Goal: Navigation & Orientation: Find specific page/section

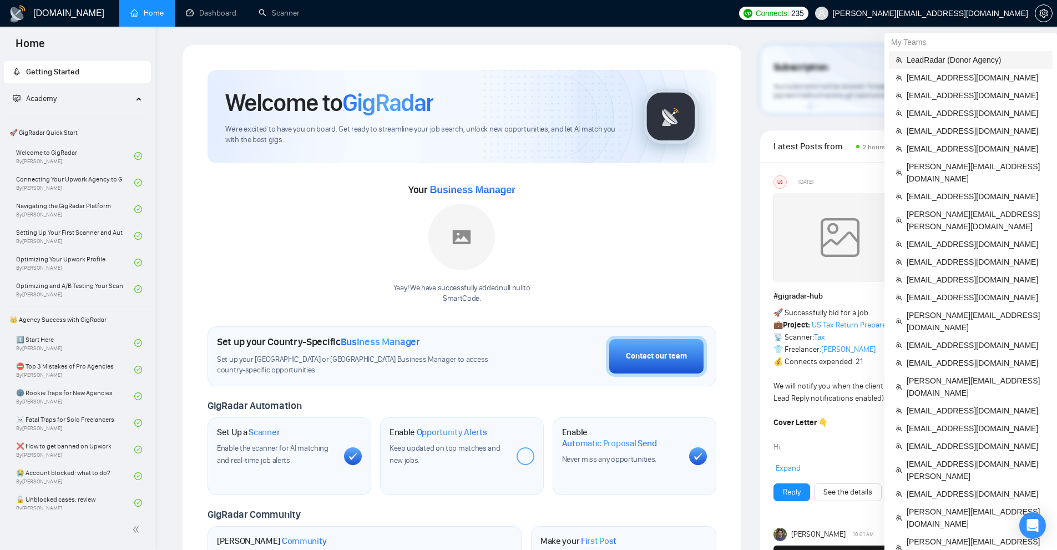
click at [944, 65] on span "LeadRadar (Donor Agency)" at bounding box center [976, 60] width 139 height 12
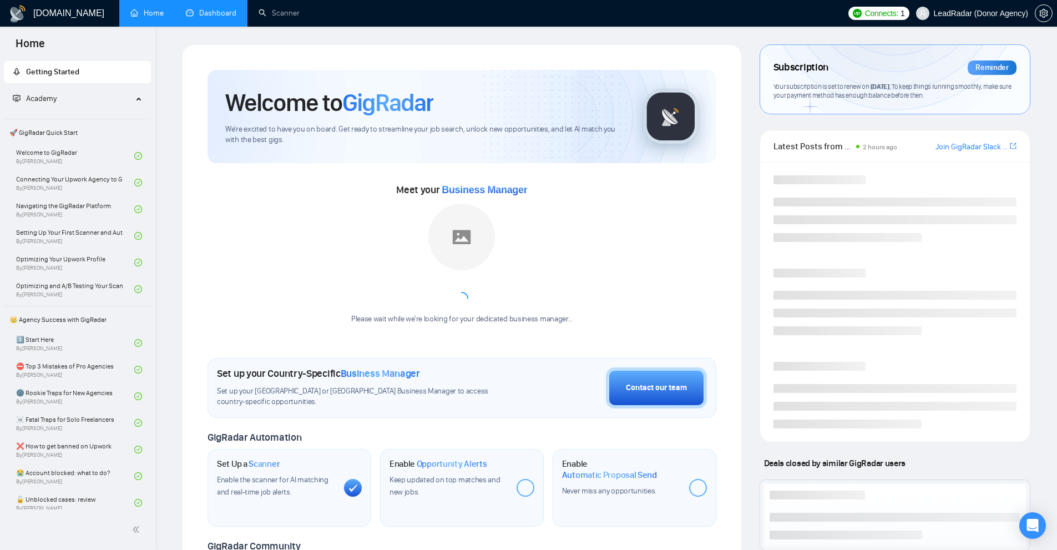
click at [201, 8] on link "Dashboard" at bounding box center [211, 12] width 51 height 9
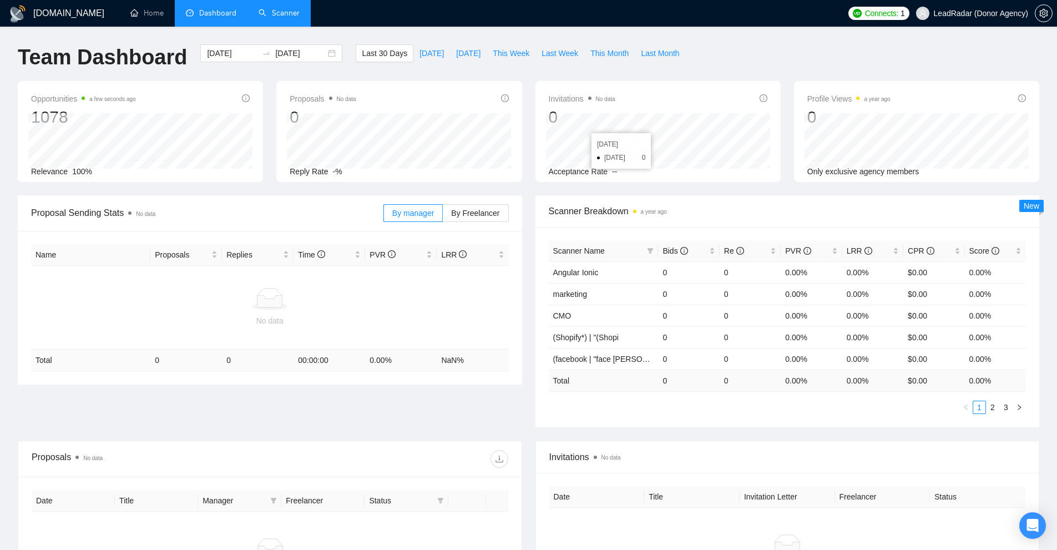
click at [268, 8] on link "Scanner" at bounding box center [279, 12] width 41 height 9
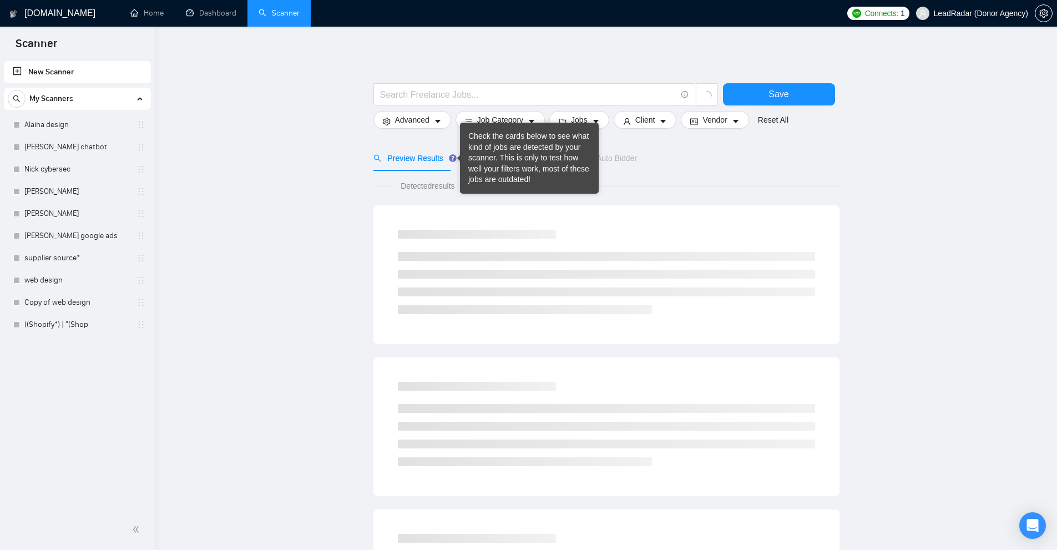
click at [449, 157] on icon "Tooltip anchor" at bounding box center [452, 157] width 7 height 7
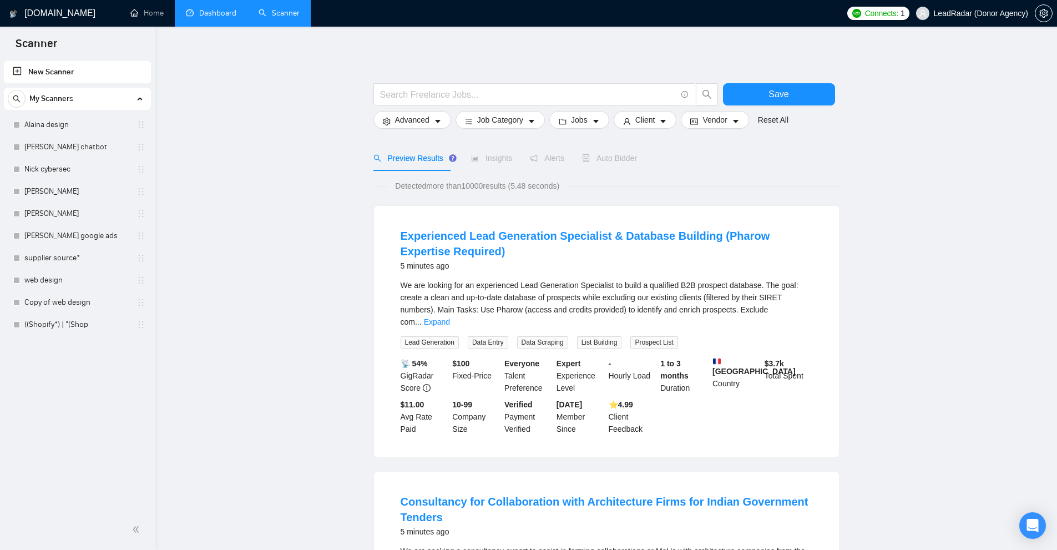
click at [218, 8] on link "Dashboard" at bounding box center [211, 12] width 51 height 9
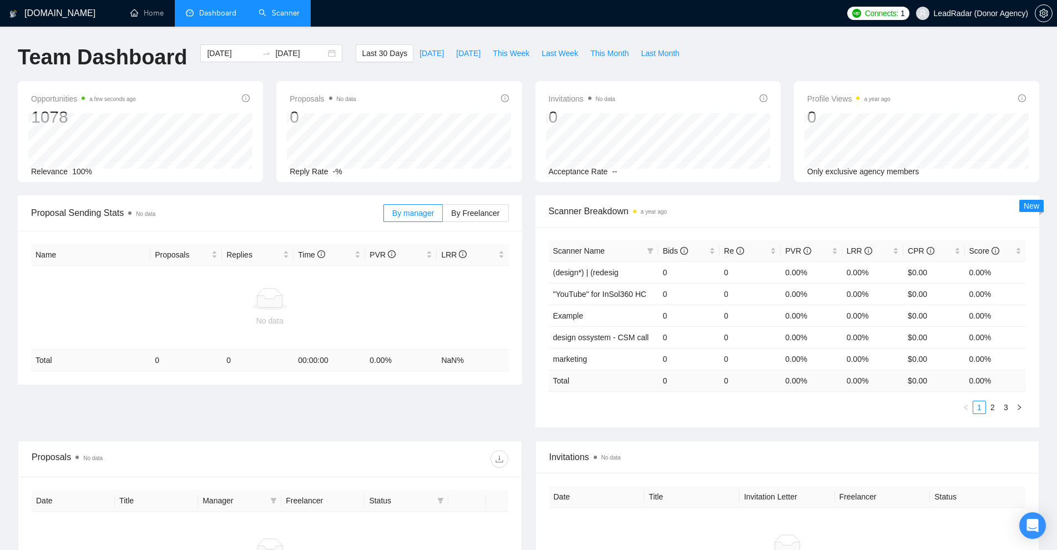
click at [293, 8] on link "Scanner" at bounding box center [279, 12] width 41 height 9
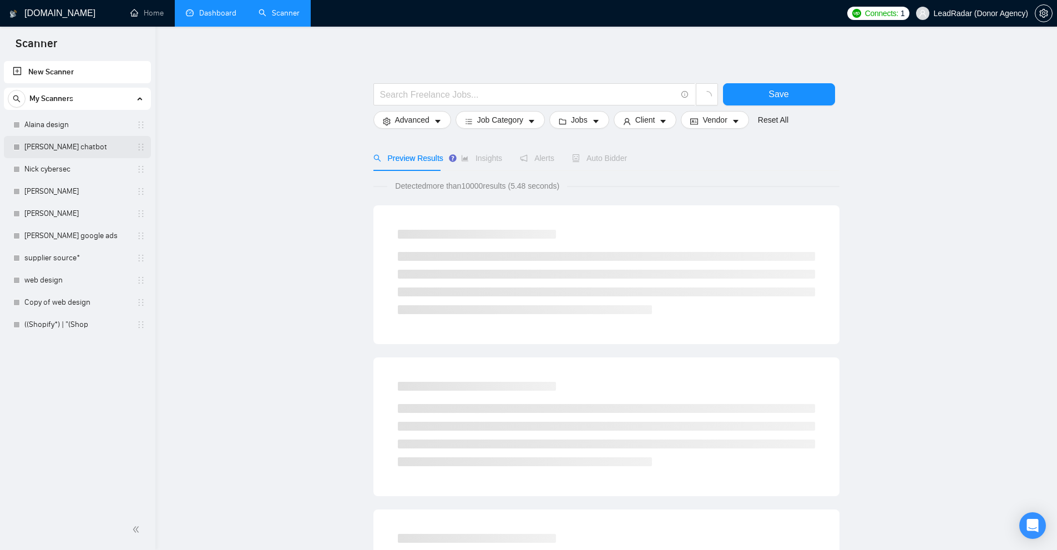
click at [60, 150] on link "[PERSON_NAME] chatbot" at bounding box center [76, 147] width 105 height 22
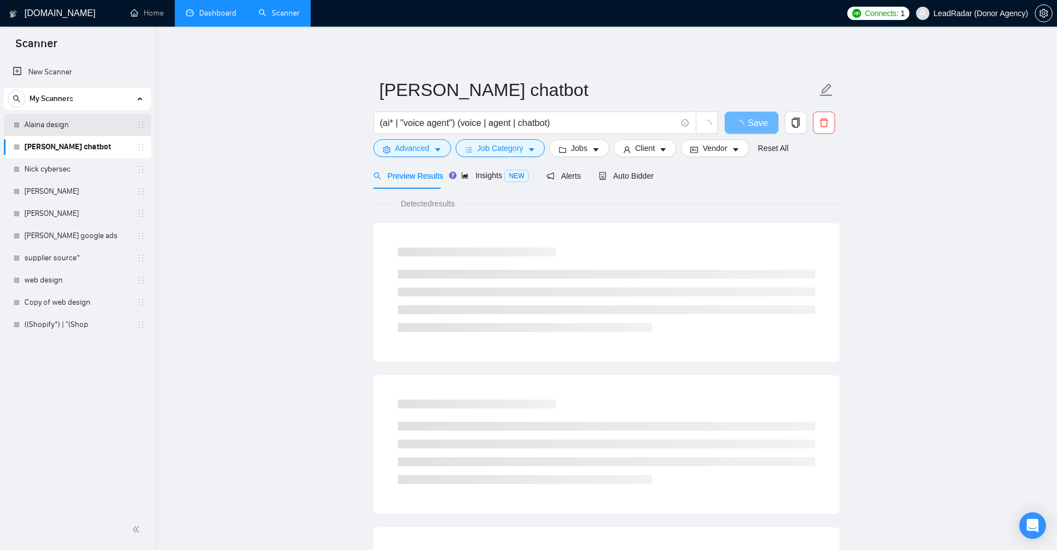
click at [75, 125] on link "Alaina design" at bounding box center [76, 125] width 105 height 22
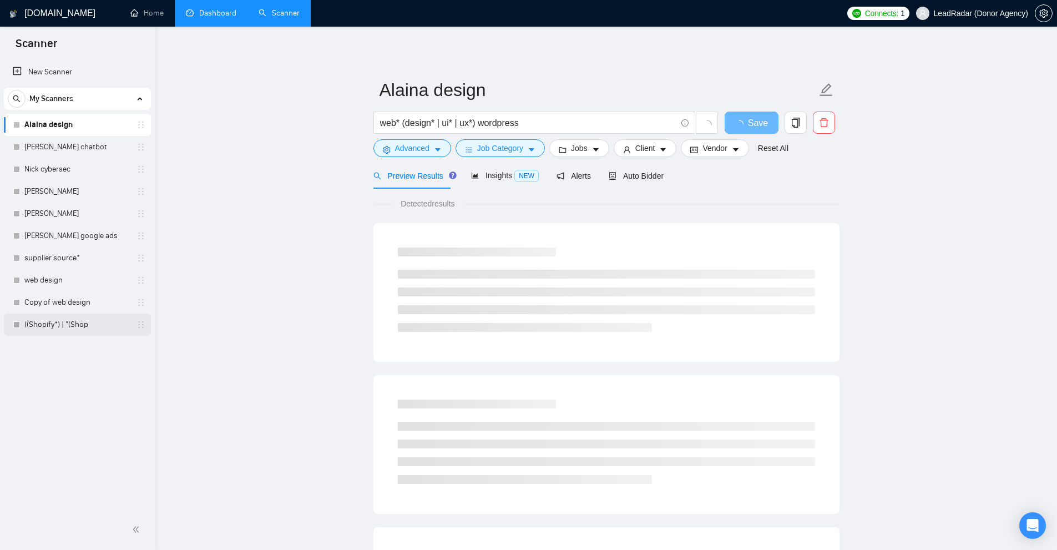
click at [66, 316] on link "((Shopify*) | "(Shop" at bounding box center [76, 325] width 105 height 22
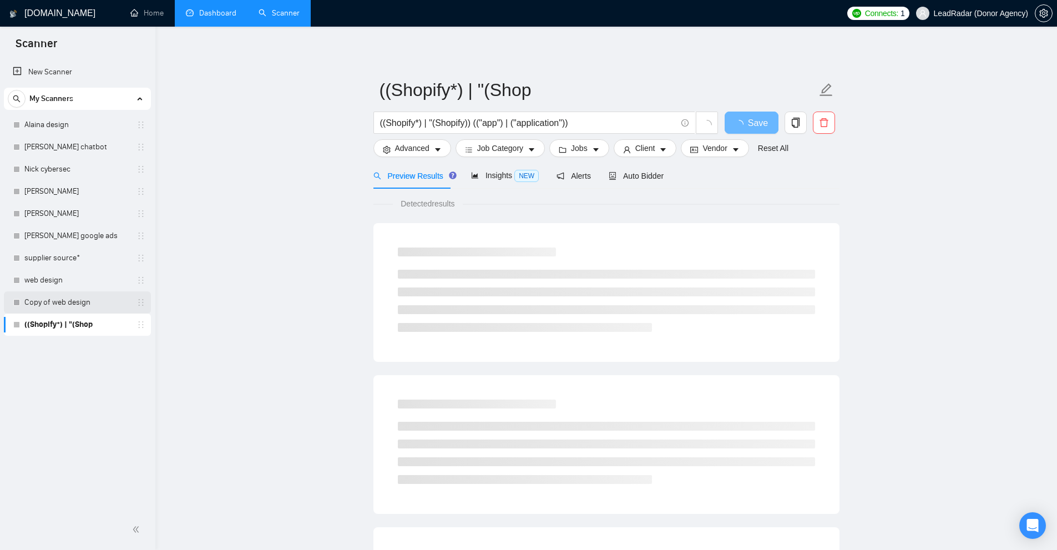
click at [81, 298] on link "Copy of web design" at bounding box center [76, 302] width 105 height 22
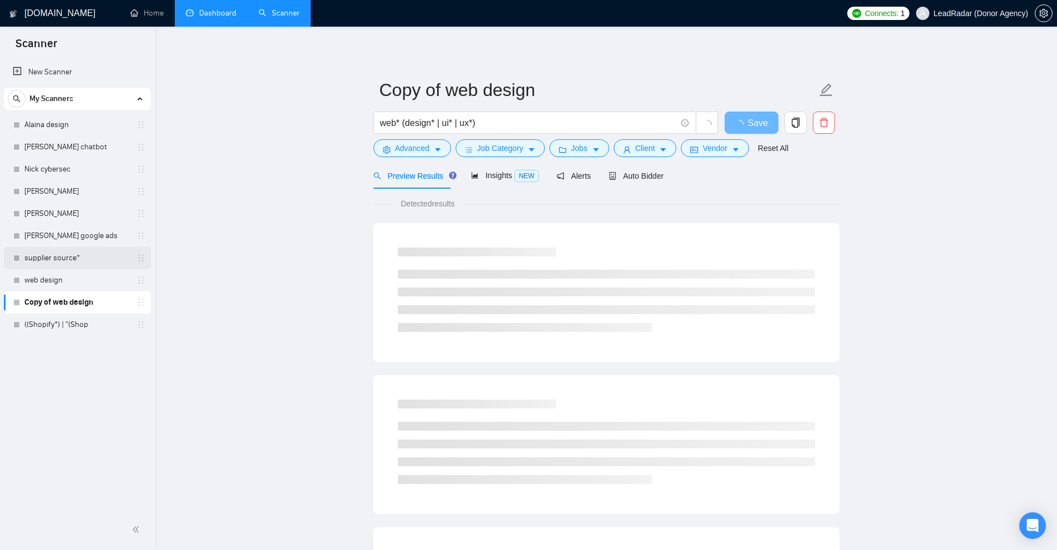
click at [92, 263] on link "supplier source*" at bounding box center [76, 258] width 105 height 22
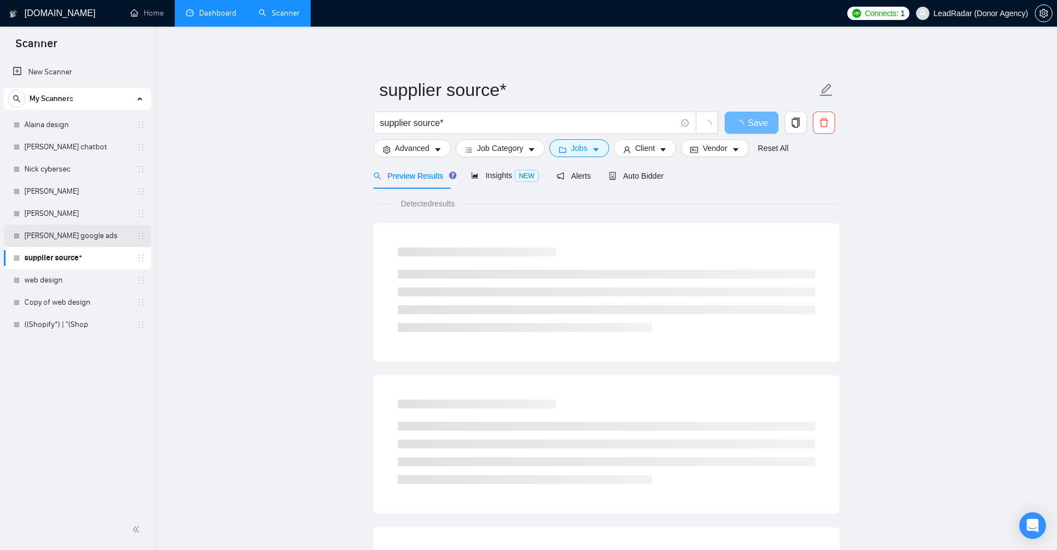
click at [94, 233] on link "[PERSON_NAME] google ads" at bounding box center [76, 236] width 105 height 22
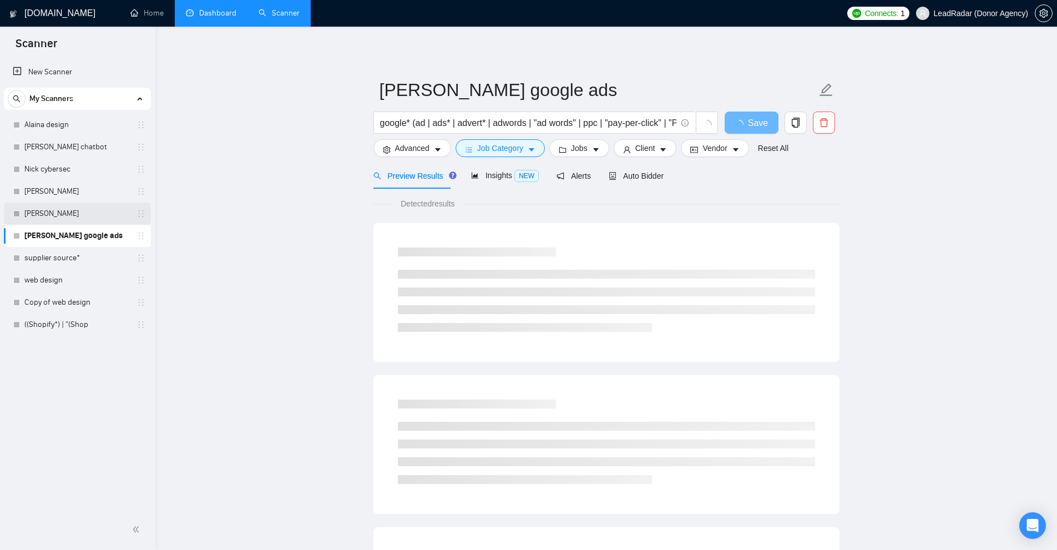
click at [94, 204] on link "[PERSON_NAME]" at bounding box center [76, 214] width 105 height 22
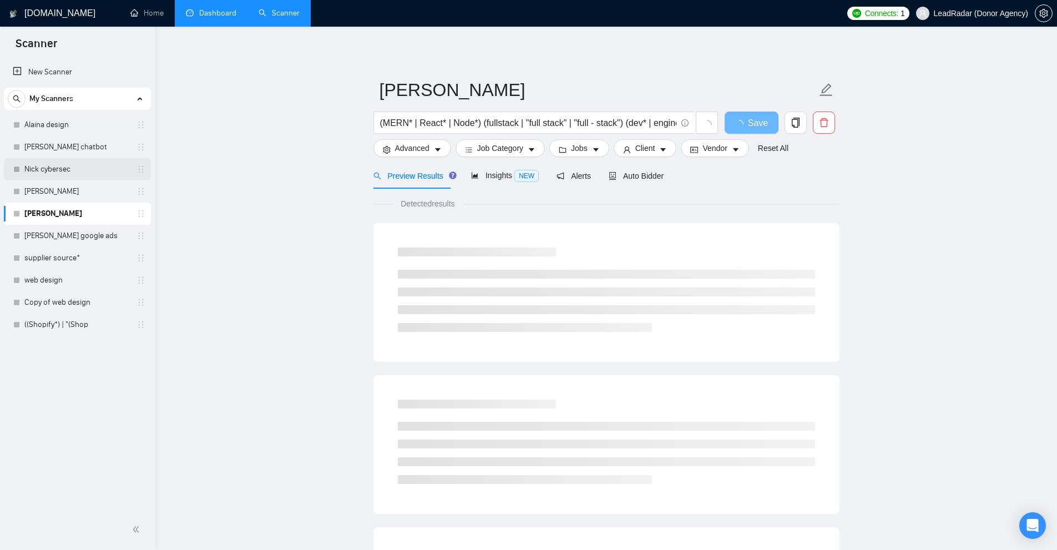
click at [99, 172] on link "Nick cybersec" at bounding box center [76, 169] width 105 height 22
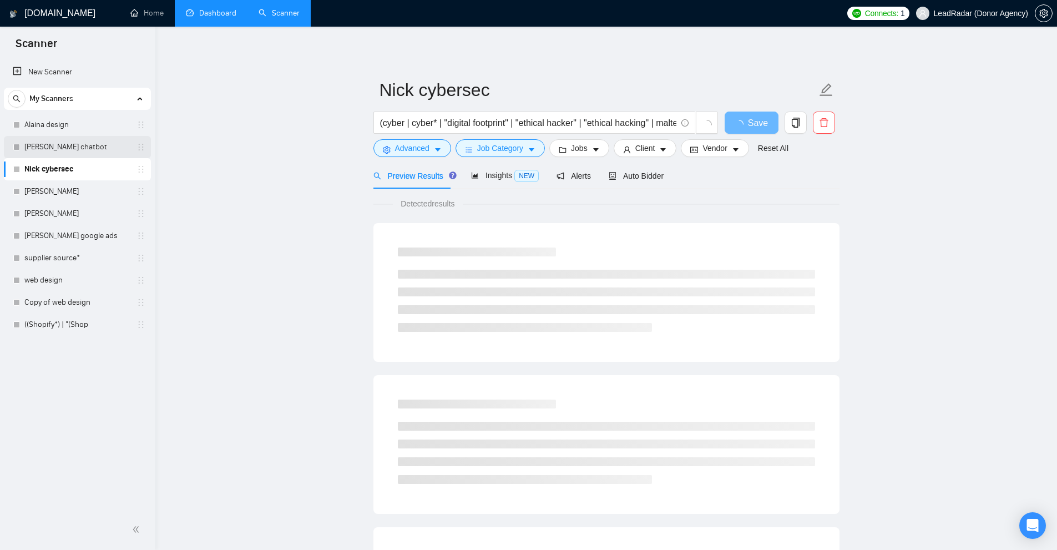
click at [99, 144] on link "[PERSON_NAME] chatbot" at bounding box center [76, 147] width 105 height 22
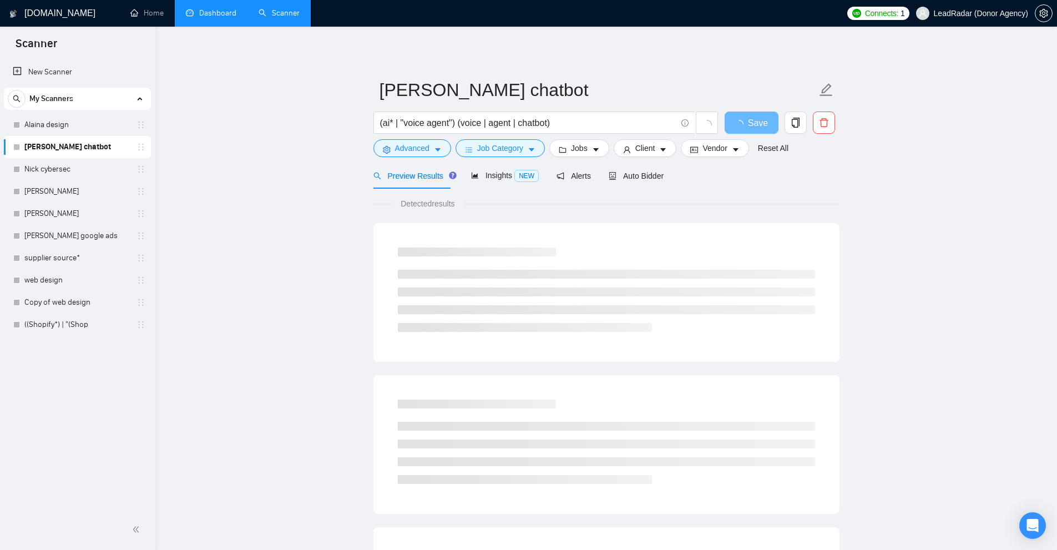
click at [114, 107] on div "My Scanners" at bounding box center [77, 99] width 139 height 22
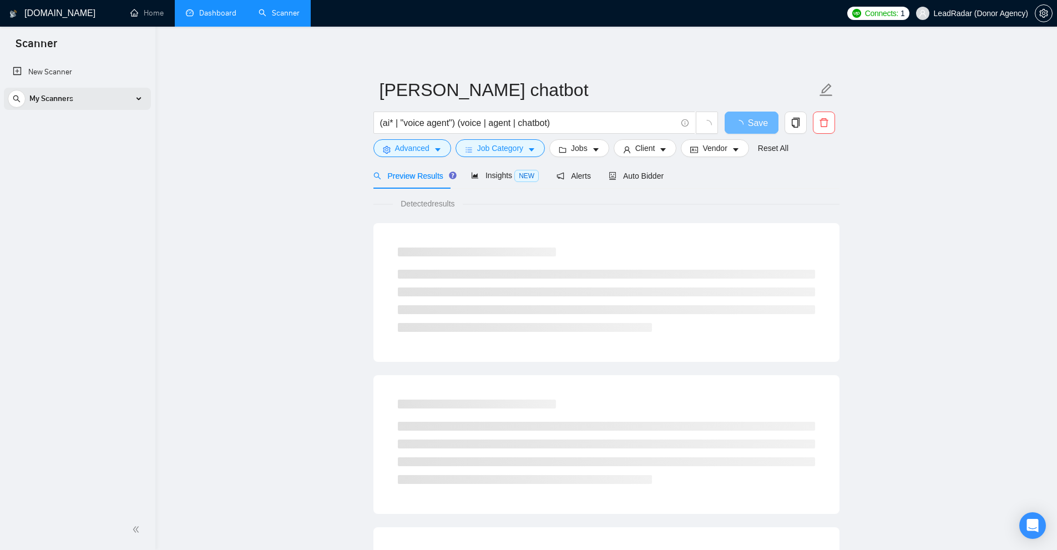
click at [114, 107] on div "My Scanners" at bounding box center [77, 99] width 139 height 22
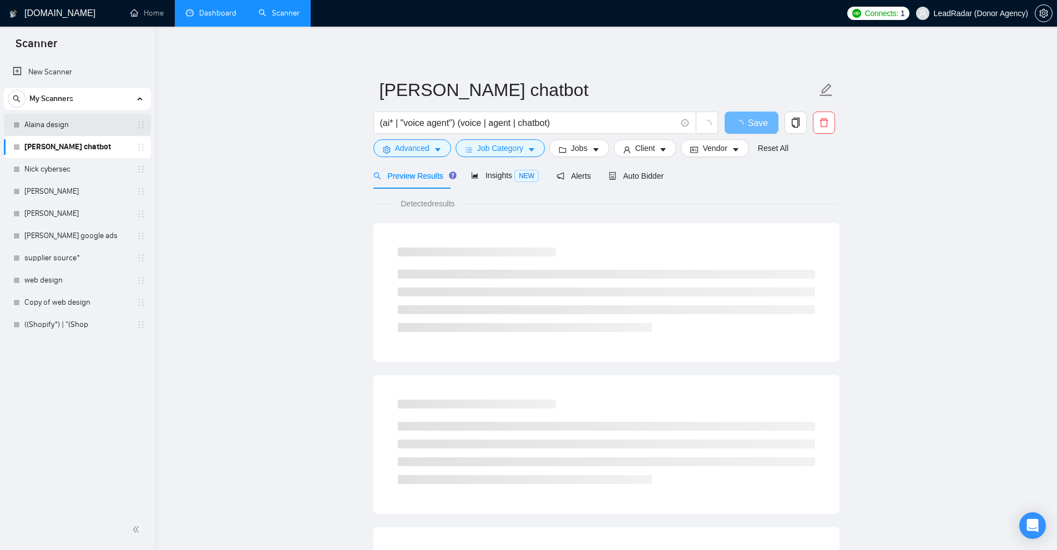
click at [100, 120] on link "Alaina design" at bounding box center [76, 125] width 105 height 22
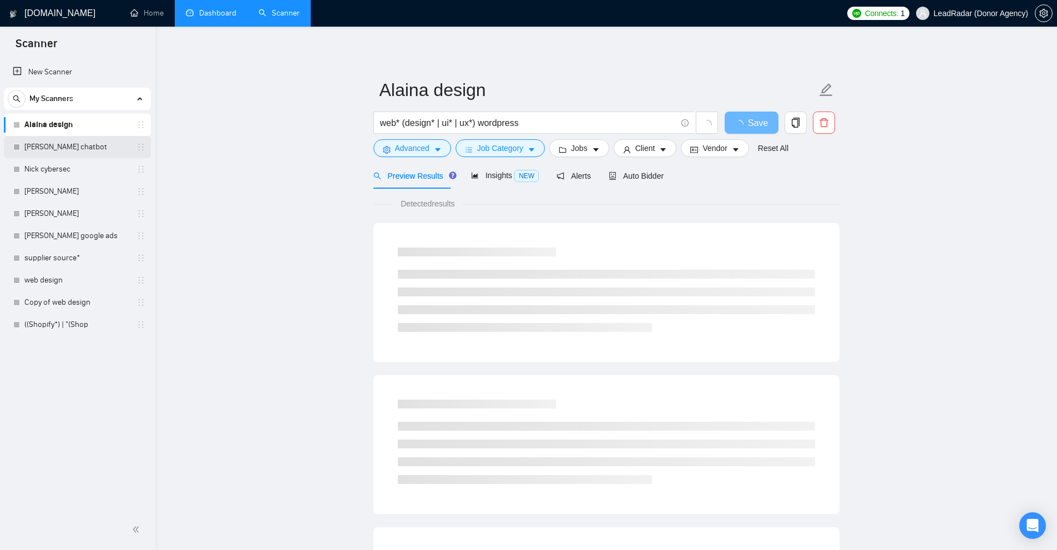
click at [92, 141] on link "[PERSON_NAME] chatbot" at bounding box center [76, 147] width 105 height 22
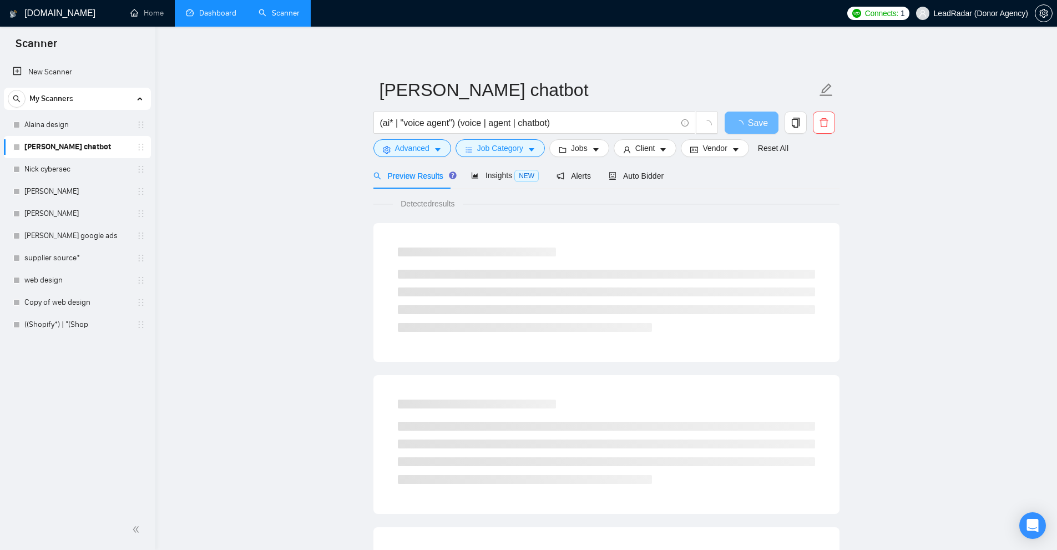
click at [84, 154] on link "[PERSON_NAME] chatbot" at bounding box center [76, 147] width 105 height 22
click at [82, 169] on link "Nick cybersec" at bounding box center [76, 169] width 105 height 22
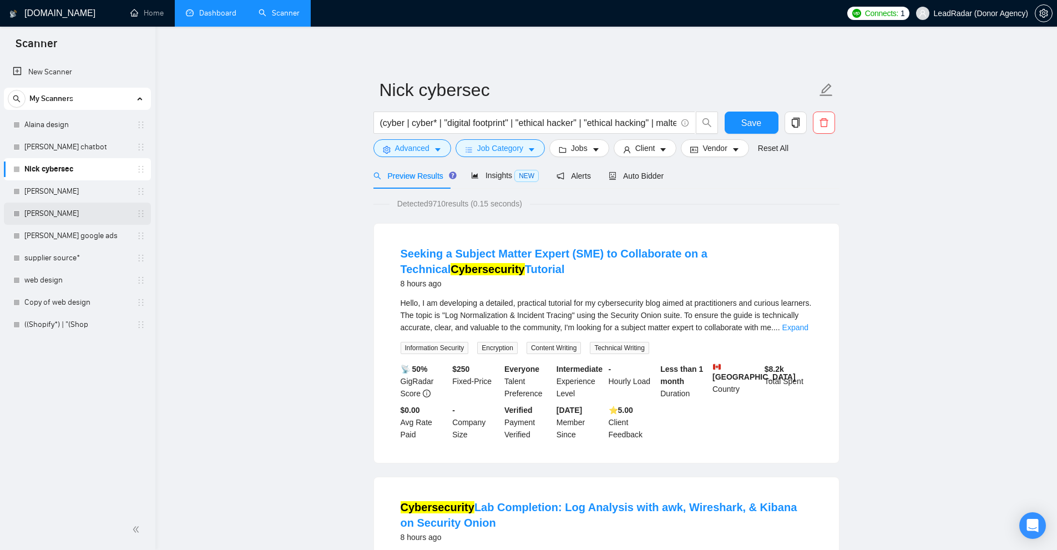
click at [73, 216] on link "[PERSON_NAME]" at bounding box center [76, 214] width 105 height 22
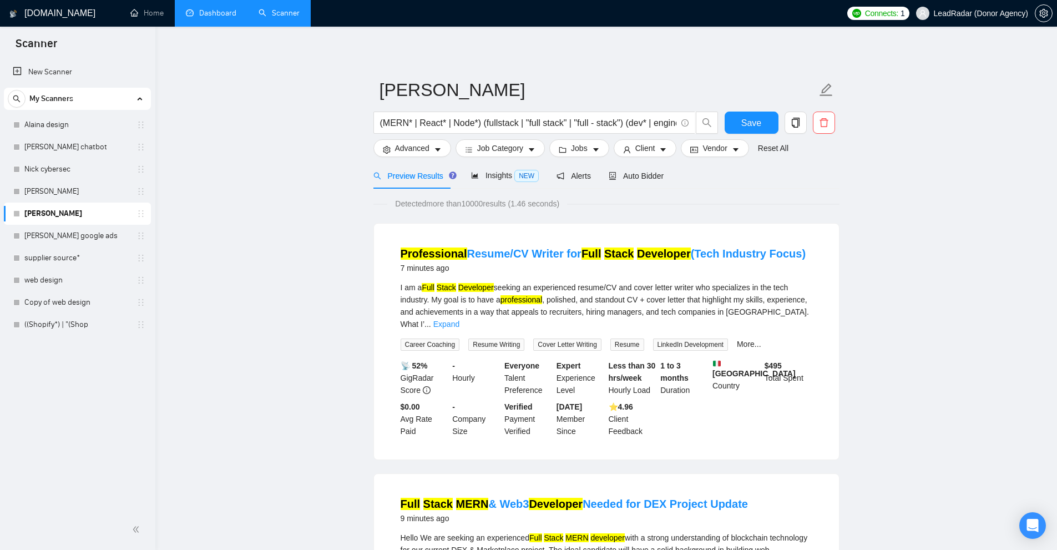
click at [198, 8] on link "Dashboard" at bounding box center [211, 12] width 51 height 9
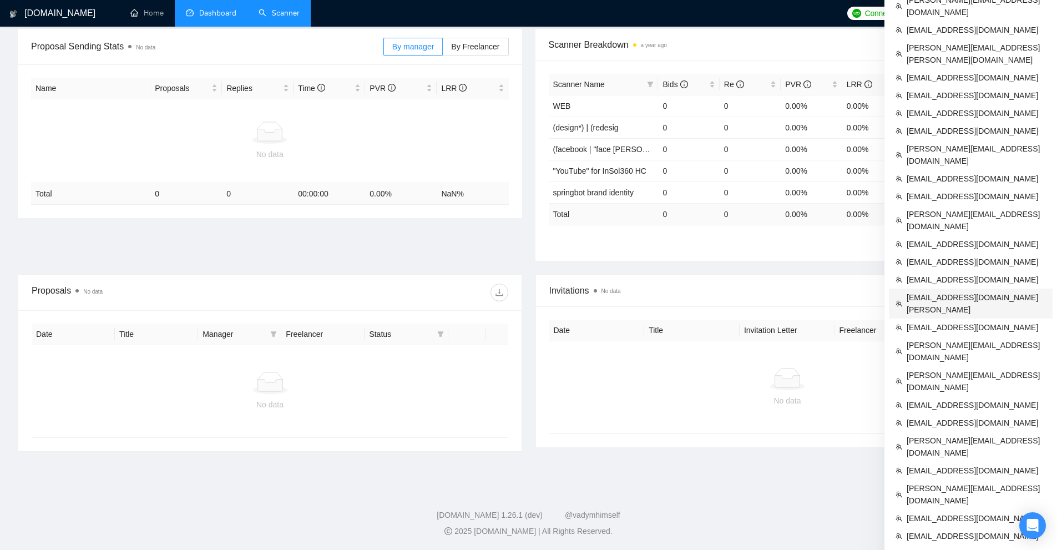
scroll to position [167, 0]
click at [967, 255] on span "[EMAIL_ADDRESS][DOMAIN_NAME]" at bounding box center [976, 261] width 139 height 12
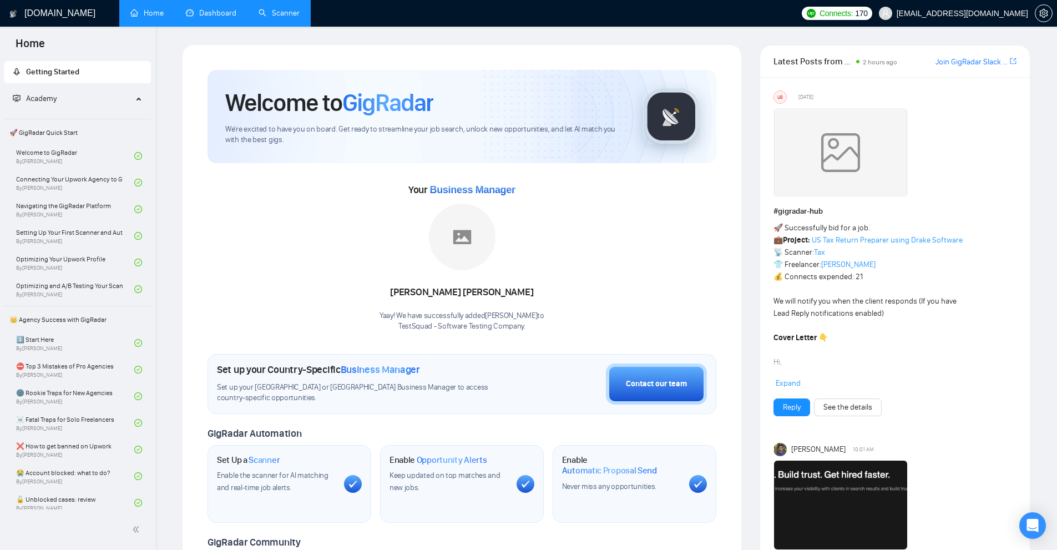
scroll to position [278, 0]
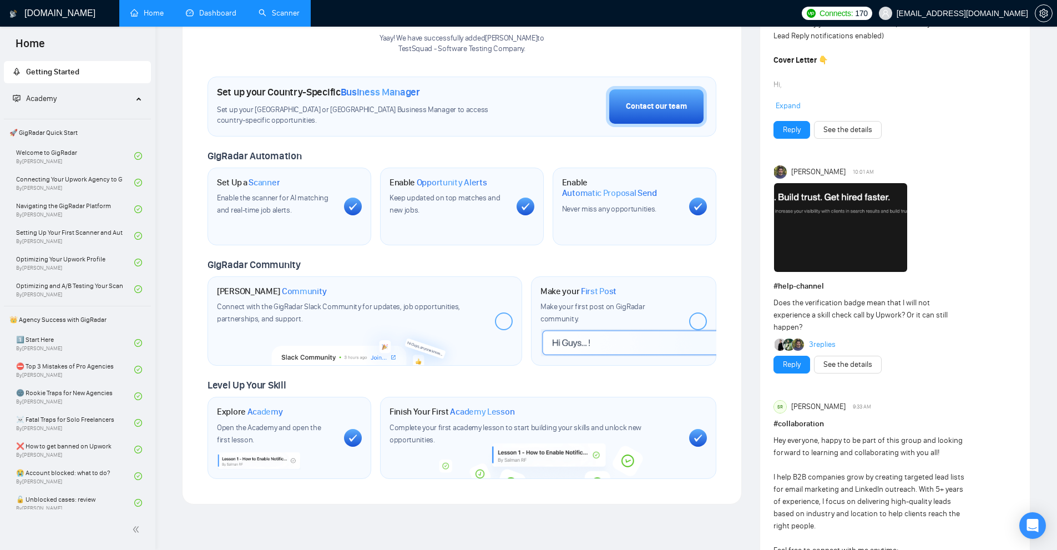
click at [814, 251] on img at bounding box center [840, 227] width 133 height 89
